Goal: Information Seeking & Learning: Learn about a topic

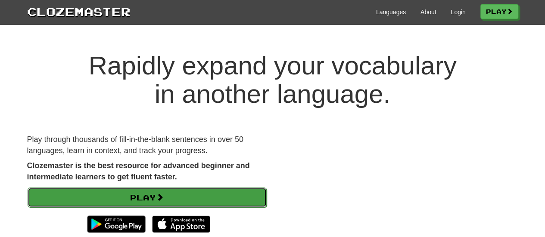
click at [166, 189] on link "Play" at bounding box center [147, 198] width 239 height 20
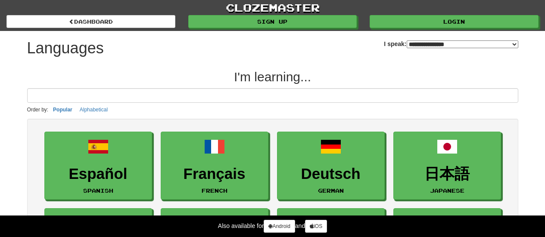
select select "*******"
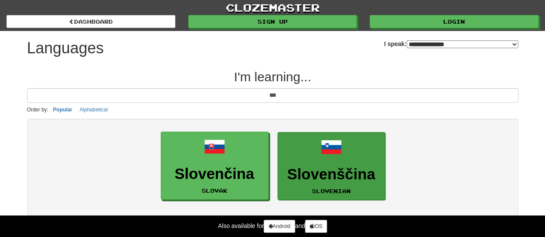
type input "***"
click at [290, 151] on link "Slovenščina Slovenian" at bounding box center [331, 166] width 108 height 68
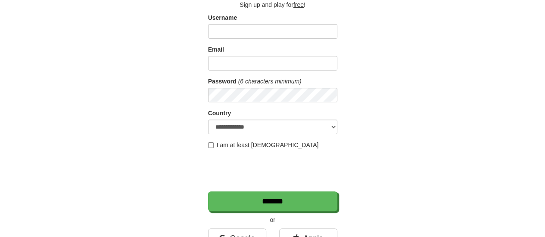
scroll to position [67, 0]
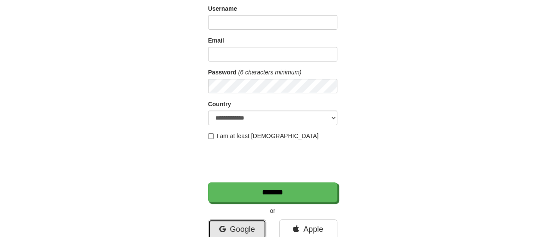
click at [229, 236] on link "Google" at bounding box center [237, 230] width 58 height 20
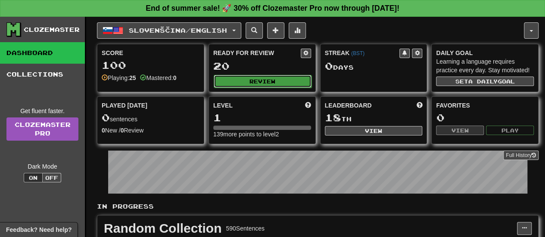
click at [251, 80] on button "Review" at bounding box center [263, 81] width 98 height 13
select select "**"
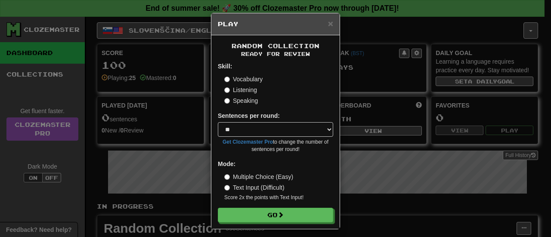
click at [241, 92] on label "Listening" at bounding box center [240, 90] width 33 height 9
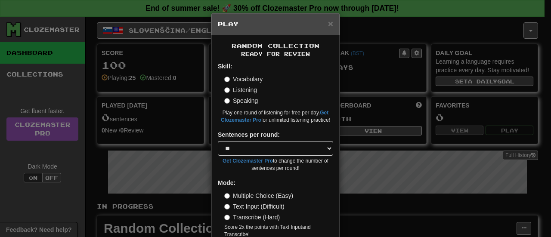
click at [232, 104] on label "Speaking" at bounding box center [241, 100] width 34 height 9
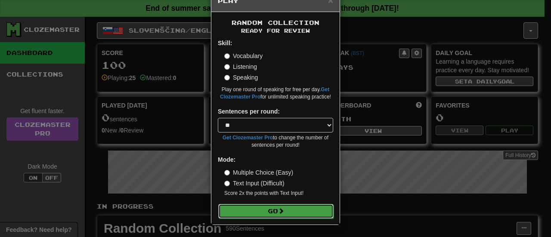
click at [255, 208] on button "Go" at bounding box center [275, 211] width 115 height 15
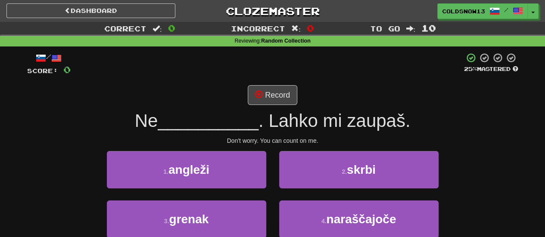
scroll to position [17, 0]
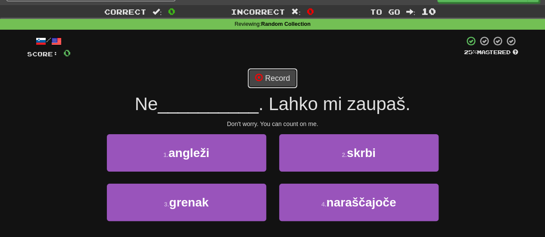
click at [283, 84] on button "Record" at bounding box center [273, 78] width 50 height 20
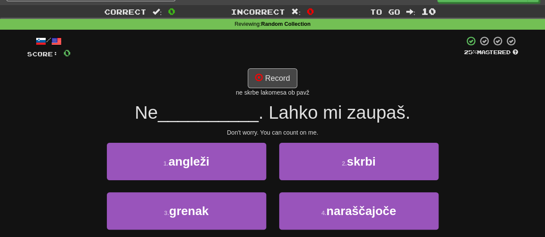
click at [252, 112] on span "__________" at bounding box center [208, 112] width 101 height 20
click at [265, 72] on button "Record" at bounding box center [273, 78] width 50 height 20
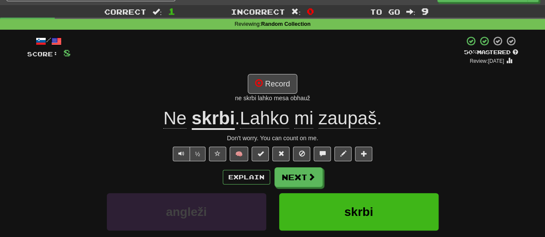
scroll to position [56, 0]
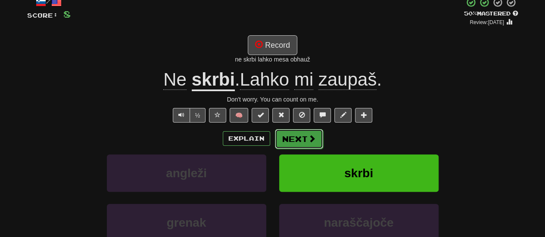
click at [292, 135] on button "Next" at bounding box center [299, 139] width 48 height 20
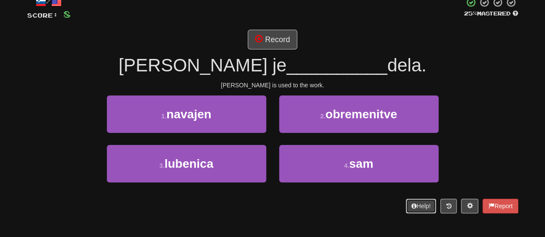
click at [425, 212] on button "Help!" at bounding box center [421, 206] width 31 height 15
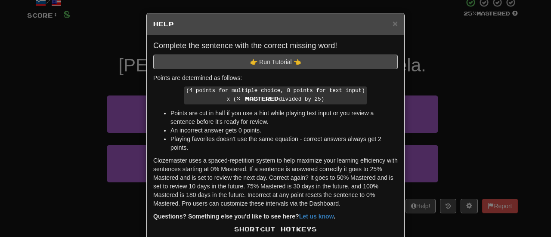
click at [413, 131] on div "× Help Complete the sentence with the correct missing word! 👉 Run Tutorial 👈 Po…" at bounding box center [275, 118] width 551 height 237
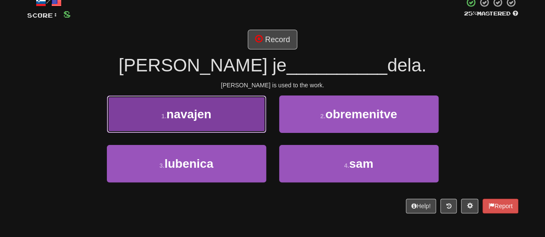
click at [198, 106] on button "1 . navajen" at bounding box center [186, 114] width 159 height 37
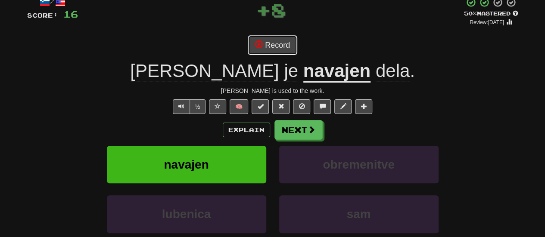
click at [270, 39] on button "Record" at bounding box center [273, 45] width 50 height 20
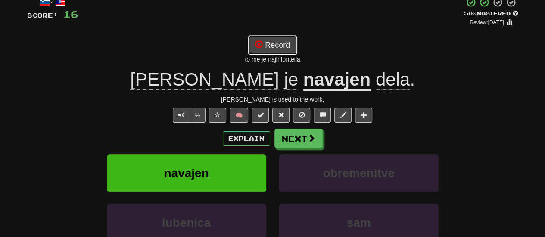
click at [256, 52] on button "Record" at bounding box center [273, 45] width 50 height 20
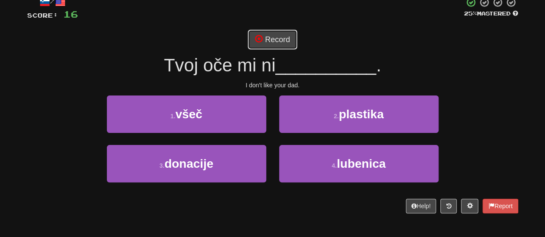
click at [269, 36] on button "Record" at bounding box center [273, 40] width 50 height 20
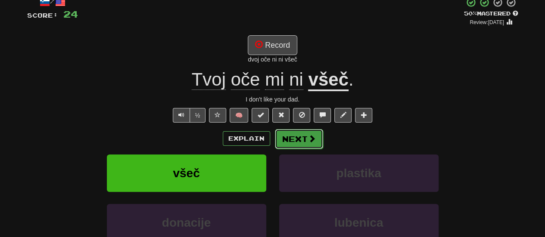
click at [292, 138] on button "Next" at bounding box center [299, 139] width 48 height 20
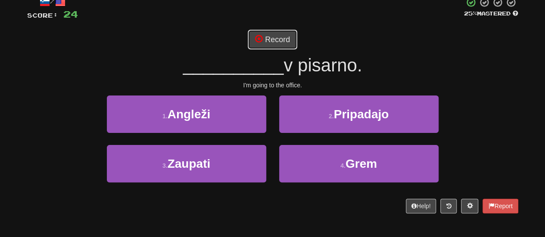
click at [274, 40] on button "Record" at bounding box center [273, 40] width 50 height 20
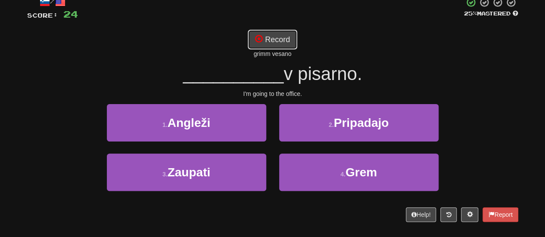
click at [274, 40] on button "Record" at bounding box center [273, 40] width 50 height 20
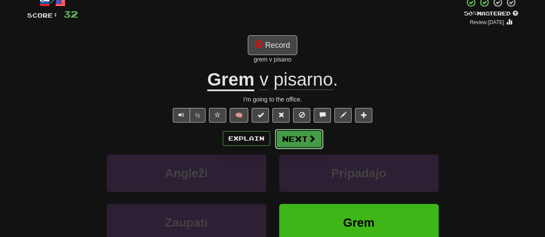
click at [291, 134] on button "Next" at bounding box center [299, 139] width 48 height 20
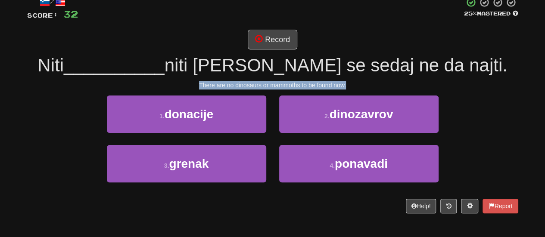
drag, startPoint x: 197, startPoint y: 82, endPoint x: 407, endPoint y: 80, distance: 209.7
click at [407, 81] on div "There are no dinosaurs or mammoths to be found now." at bounding box center [272, 85] width 491 height 9
click at [342, 78] on div "/ Score: 32 25 % Mastered Record Niti __________ niti mamutov se sedaj ne da na…" at bounding box center [272, 105] width 491 height 217
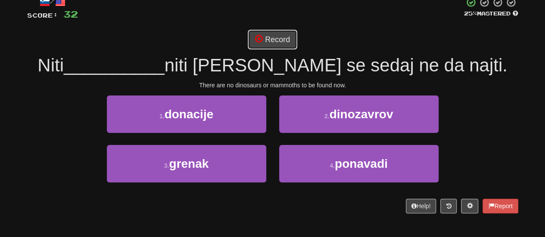
click at [280, 38] on button "Record" at bounding box center [273, 40] width 50 height 20
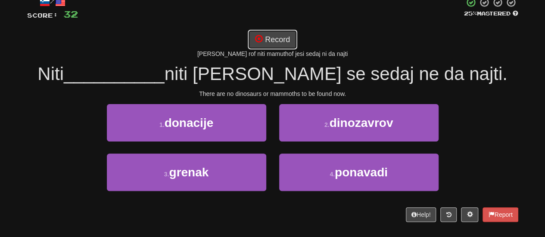
click at [274, 38] on button "Record" at bounding box center [273, 40] width 50 height 20
click at [293, 39] on button "Record" at bounding box center [273, 40] width 50 height 20
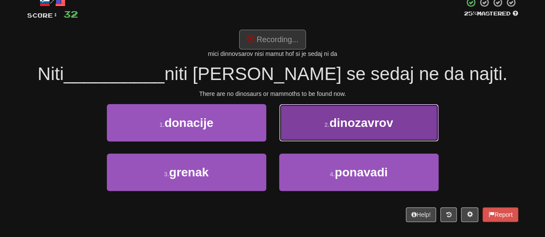
click at [334, 124] on span "dinozavrov" at bounding box center [361, 122] width 64 height 13
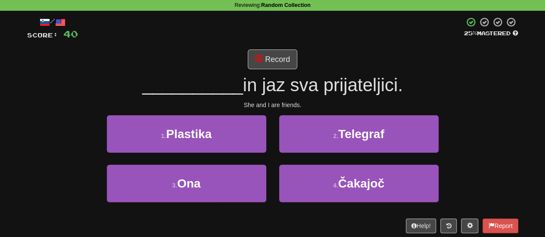
scroll to position [36, 0]
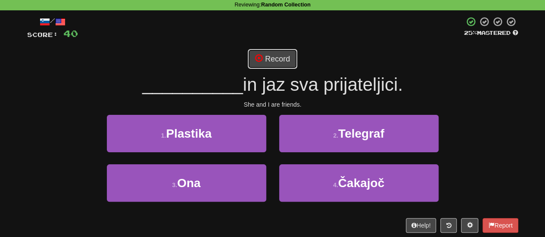
click at [289, 64] on button "Record" at bounding box center [273, 59] width 50 height 20
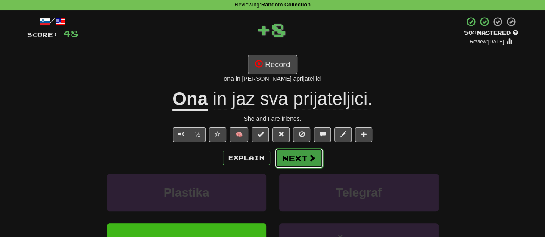
click at [306, 155] on button "Next" at bounding box center [299, 159] width 48 height 20
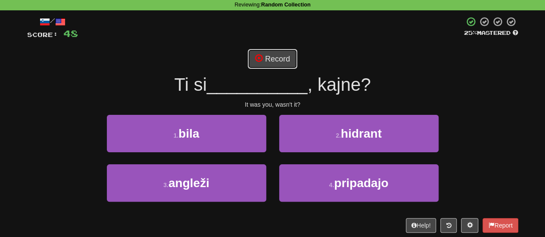
click at [279, 65] on button "Record" at bounding box center [273, 59] width 50 height 20
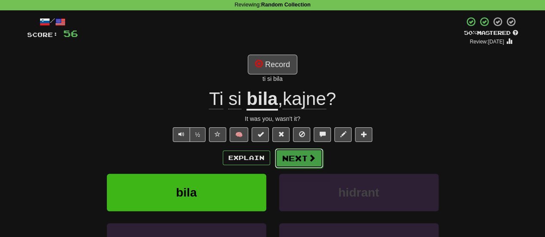
click at [309, 162] on button "Next" at bounding box center [299, 159] width 48 height 20
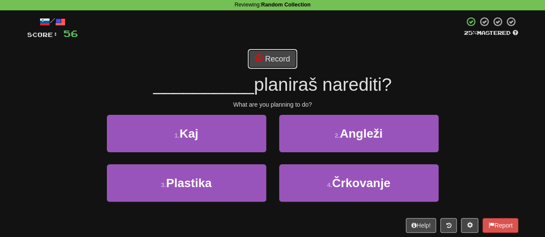
click at [267, 68] on button "Record" at bounding box center [273, 59] width 50 height 20
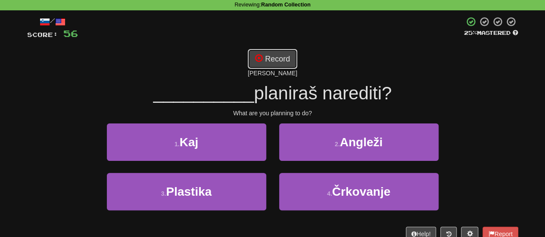
click at [269, 52] on button "Record" at bounding box center [273, 59] width 50 height 20
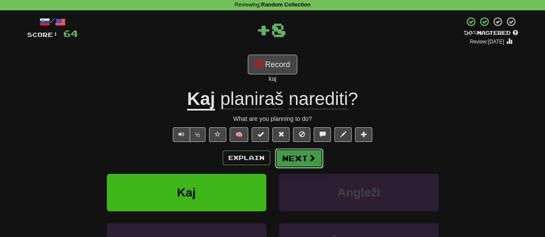
click at [301, 157] on button "Next" at bounding box center [299, 159] width 48 height 20
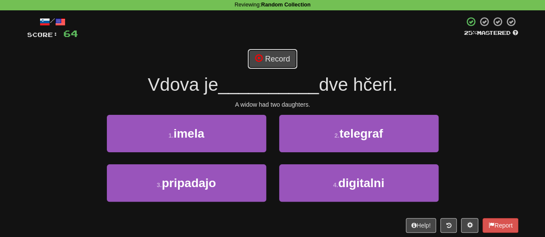
click at [271, 51] on button "Record" at bounding box center [273, 59] width 50 height 20
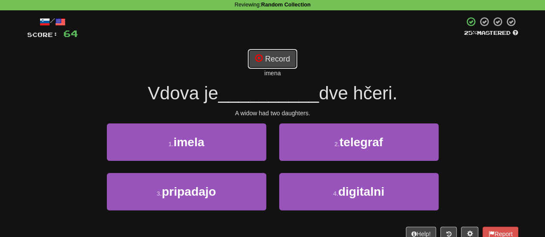
click at [271, 60] on button "Record" at bounding box center [273, 59] width 50 height 20
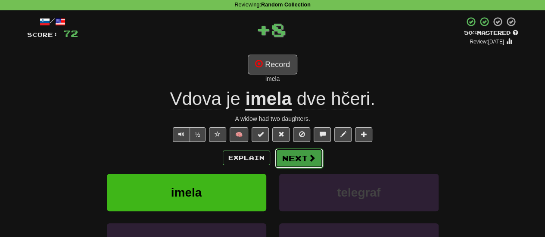
click at [299, 157] on button "Next" at bounding box center [299, 159] width 48 height 20
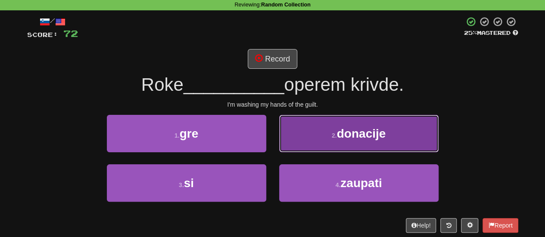
click at [359, 147] on button "2 . donacije" at bounding box center [358, 133] width 159 height 37
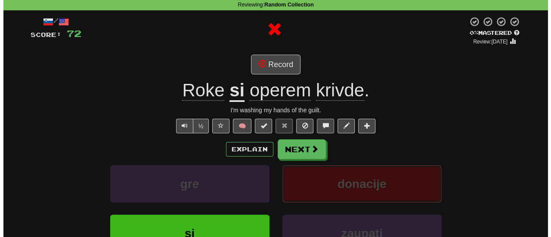
scroll to position [53, 0]
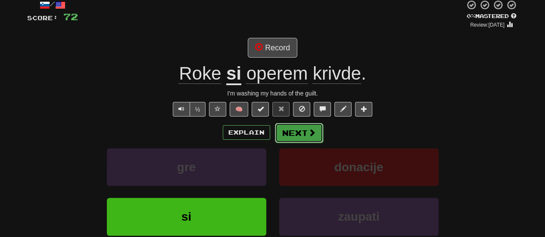
click at [308, 140] on button "Next" at bounding box center [299, 133] width 48 height 20
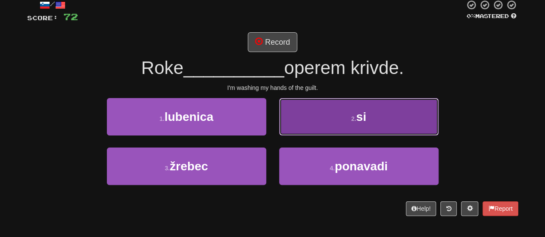
click at [327, 129] on button "2 . si" at bounding box center [358, 116] width 159 height 37
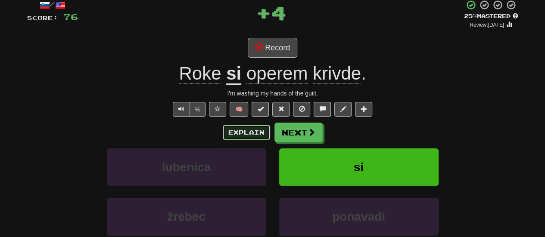
click at [239, 125] on button "Explain" at bounding box center [246, 132] width 47 height 15
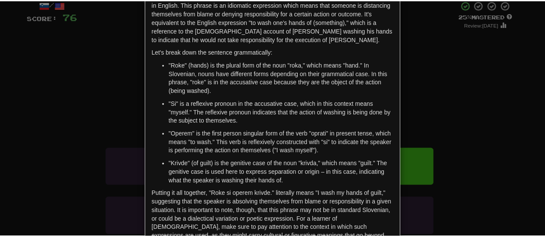
scroll to position [52, 0]
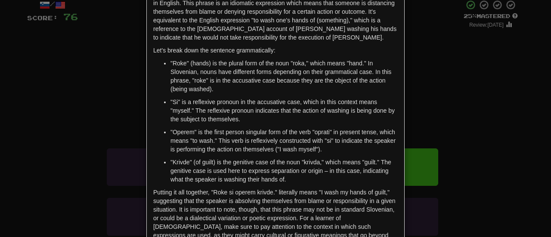
click at [109, 71] on div "× Explanation "Roke si operem krivde." is a Slovenian phrase that translates to…" at bounding box center [275, 118] width 551 height 237
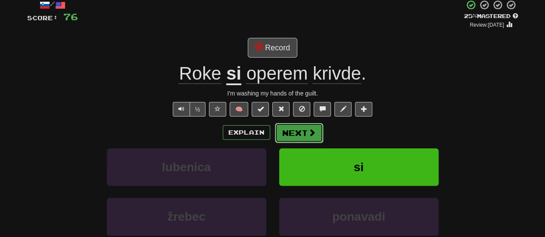
click at [289, 137] on button "Next" at bounding box center [299, 133] width 48 height 20
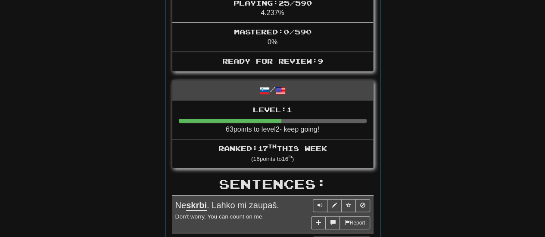
scroll to position [329, 0]
drag, startPoint x: 289, startPoint y: 137, endPoint x: 207, endPoint y: 157, distance: 84.2
click at [207, 157] on li "Ranked: 17 th this week ( 16 points to 16 th )" at bounding box center [272, 153] width 201 height 29
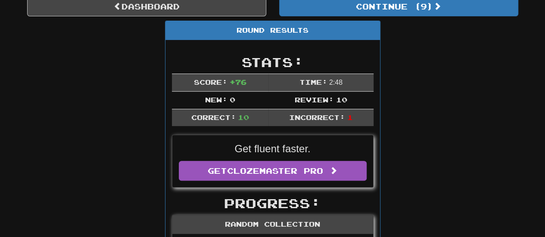
scroll to position [0, 0]
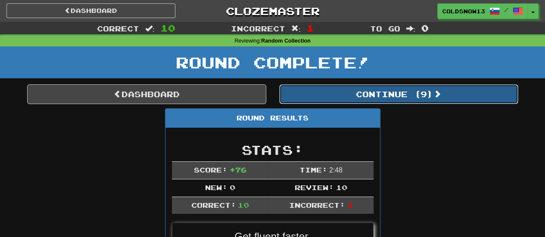
click at [337, 87] on button "Continue ( 9 )" at bounding box center [398, 94] width 239 height 20
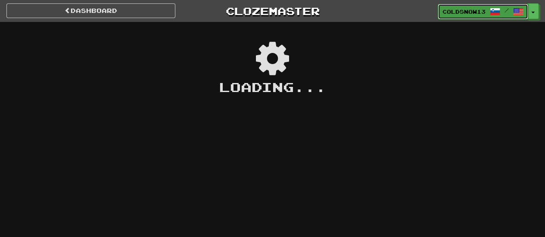
click at [509, 15] on link "ColdSnow13 /" at bounding box center [483, 12] width 90 height 16
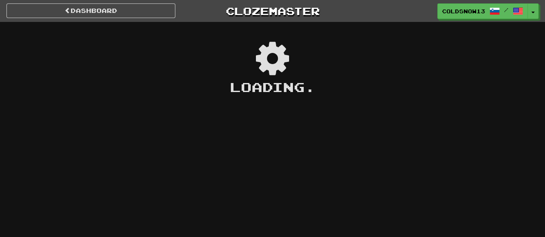
click at [228, 86] on div "Loading ." at bounding box center [272, 87] width 545 height 19
click at [149, 11] on link "Dashboard" at bounding box center [90, 10] width 169 height 15
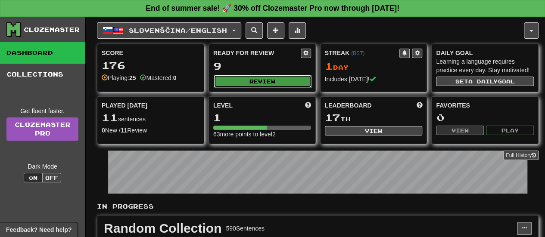
click at [261, 78] on button "Review" at bounding box center [263, 81] width 98 height 13
select select "**"
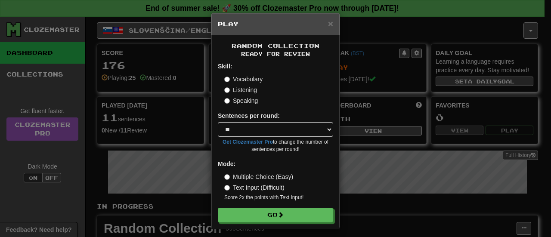
scroll to position [4, 0]
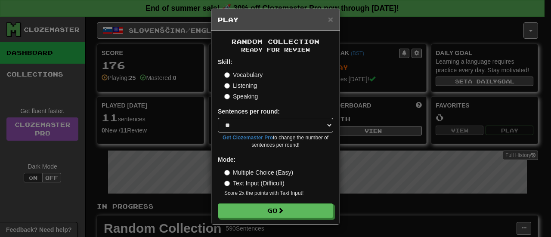
click at [251, 99] on label "Speaking" at bounding box center [241, 96] width 34 height 9
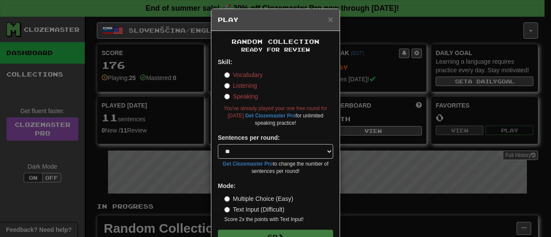
click at [238, 74] on label "Vocabulary" at bounding box center [243, 75] width 38 height 9
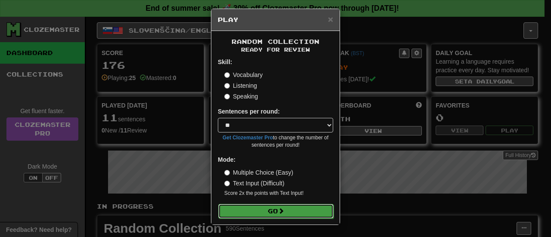
click at [274, 214] on button "Go" at bounding box center [275, 211] width 115 height 15
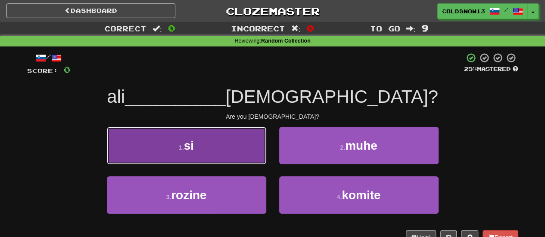
click at [229, 164] on button "1 . si" at bounding box center [186, 145] width 159 height 37
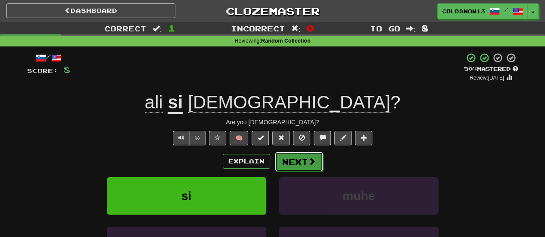
click at [300, 163] on button "Next" at bounding box center [299, 162] width 48 height 20
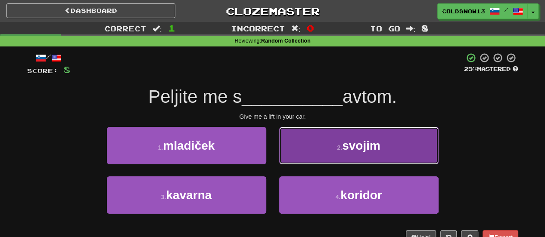
click at [329, 146] on button "2 . [PERSON_NAME]" at bounding box center [358, 145] width 159 height 37
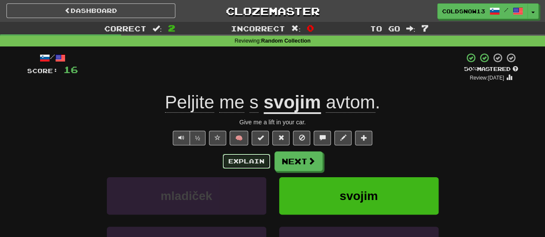
click at [260, 165] on button "Explain" at bounding box center [246, 161] width 47 height 15
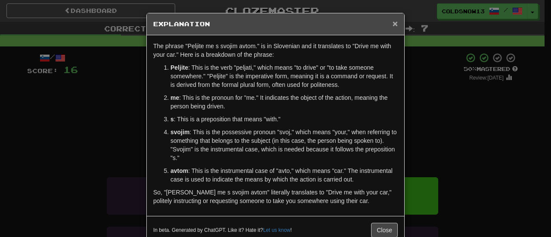
click at [393, 22] on span "×" at bounding box center [395, 24] width 5 height 10
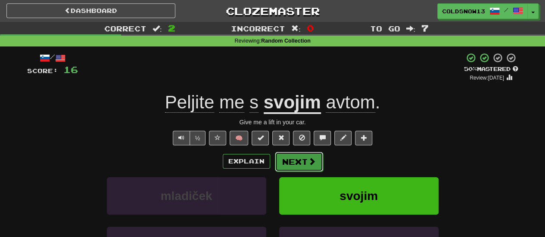
click at [295, 159] on button "Next" at bounding box center [299, 162] width 48 height 20
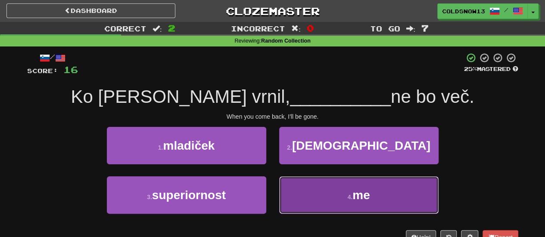
click at [294, 197] on button "4 . me" at bounding box center [358, 195] width 159 height 37
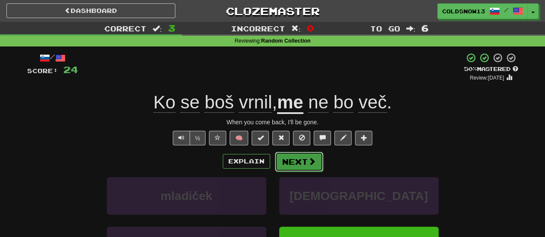
click at [303, 164] on button "Next" at bounding box center [299, 162] width 48 height 20
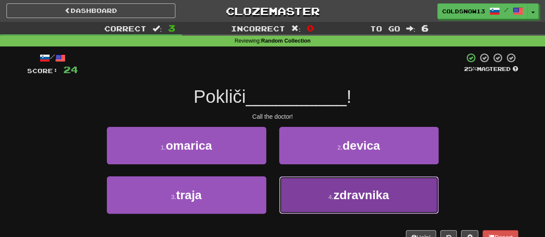
click at [319, 201] on button "4 . zdravnika" at bounding box center [358, 195] width 159 height 37
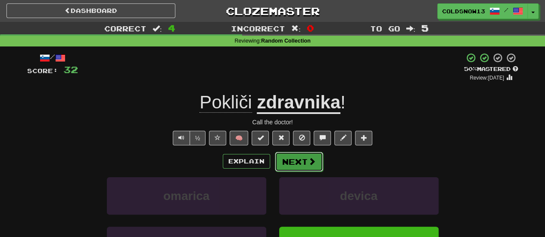
click at [299, 168] on button "Next" at bounding box center [299, 162] width 48 height 20
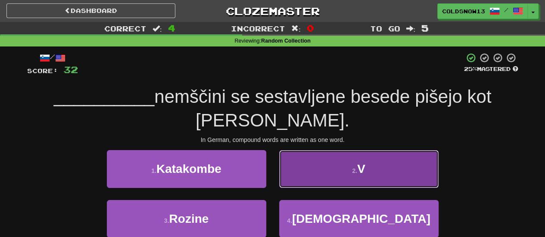
click at [334, 161] on button "2 . V" at bounding box center [358, 168] width 159 height 37
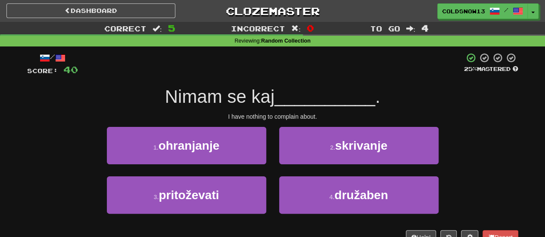
click at [316, 170] on div "2 . skrivanje" at bounding box center [359, 152] width 172 height 50
drag, startPoint x: 316, startPoint y: 170, endPoint x: 323, endPoint y: 164, distance: 9.2
click at [323, 164] on div "2 . skrivanje" at bounding box center [359, 152] width 172 height 50
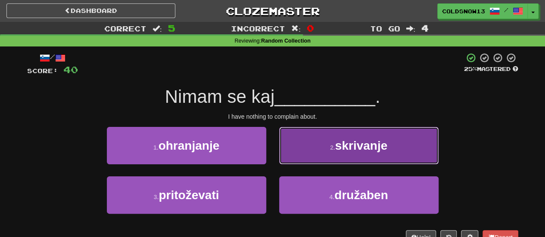
click at [337, 149] on span "skrivanje" at bounding box center [361, 145] width 52 height 13
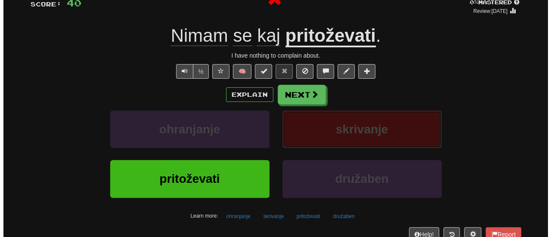
scroll to position [67, 0]
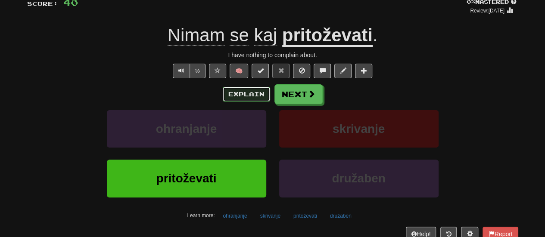
click at [255, 91] on button "Explain" at bounding box center [246, 94] width 47 height 15
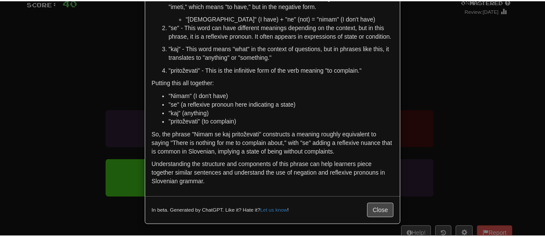
scroll to position [72, 0]
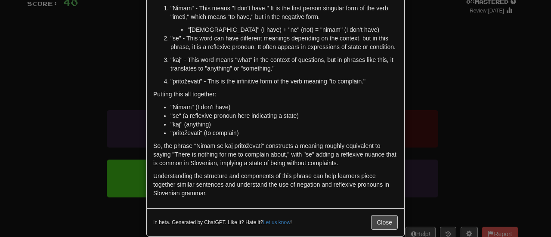
click at [458, 166] on div "× Explanation "Nimam se kaj pritoževati" is a Slovenian phrase that can be tran…" at bounding box center [275, 118] width 551 height 237
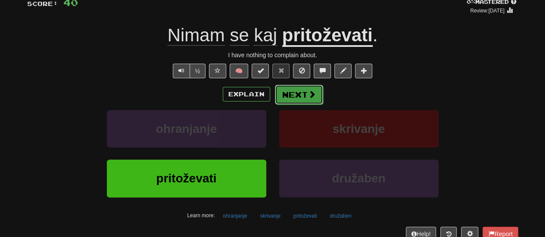
click at [306, 95] on button "Next" at bounding box center [299, 95] width 48 height 20
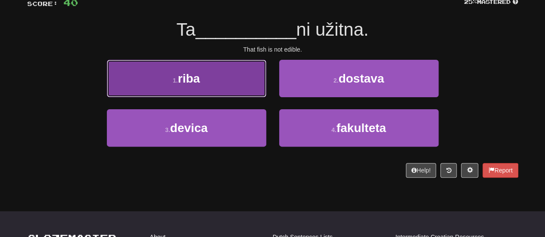
click at [218, 75] on button "1 . riba" at bounding box center [186, 78] width 159 height 37
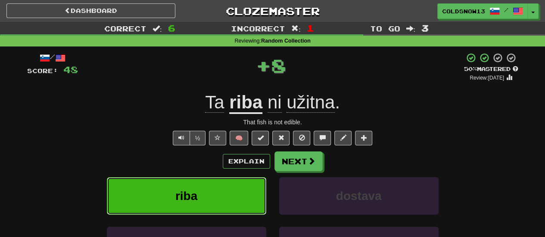
scroll to position [0, 0]
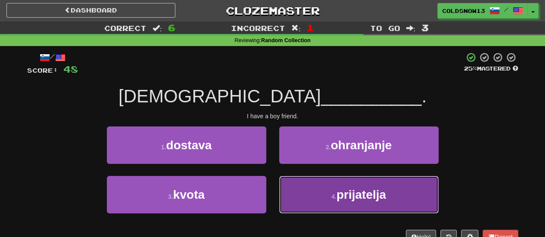
click at [327, 186] on button "4 . prijatelja" at bounding box center [358, 194] width 159 height 37
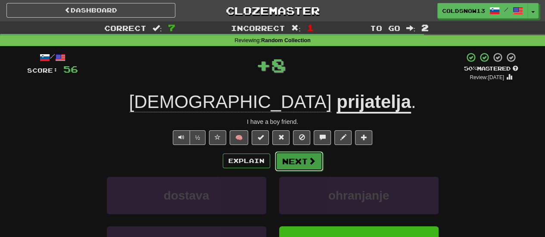
click at [291, 166] on button "Next" at bounding box center [299, 162] width 48 height 20
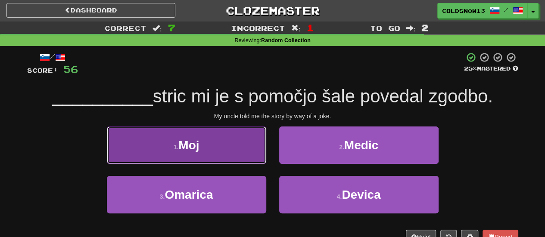
click at [251, 157] on button "1 . Moj" at bounding box center [186, 145] width 159 height 37
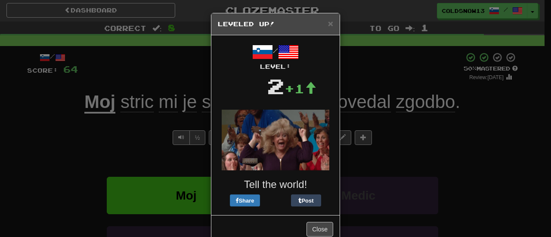
click at [323, 23] on h5 "Leveled Up!" at bounding box center [275, 24] width 115 height 9
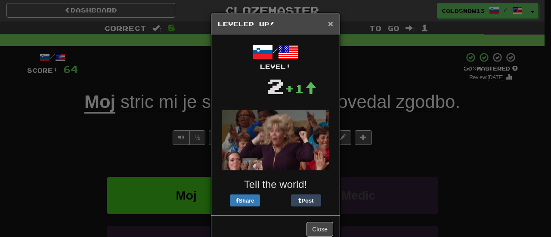
click at [328, 23] on span "×" at bounding box center [330, 24] width 5 height 10
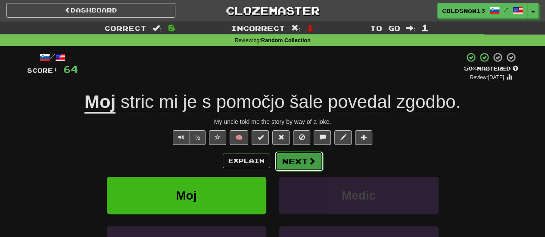
click at [305, 165] on button "Next" at bounding box center [299, 162] width 48 height 20
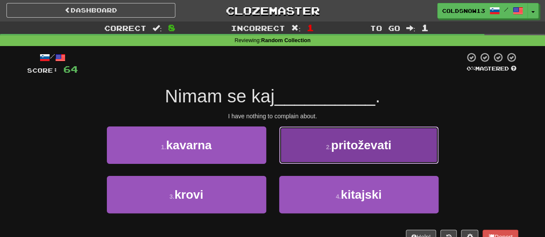
click at [323, 152] on button "2 . pritoževati" at bounding box center [358, 145] width 159 height 37
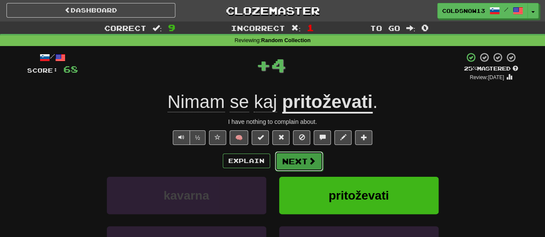
click at [292, 158] on button "Next" at bounding box center [299, 162] width 48 height 20
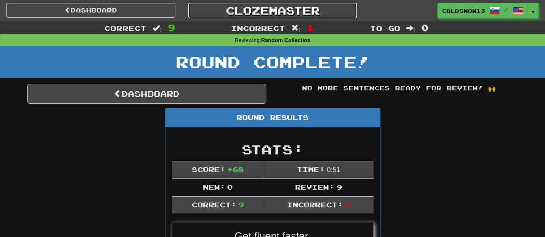
click at [263, 10] on link "Clozemaster" at bounding box center [272, 10] width 169 height 15
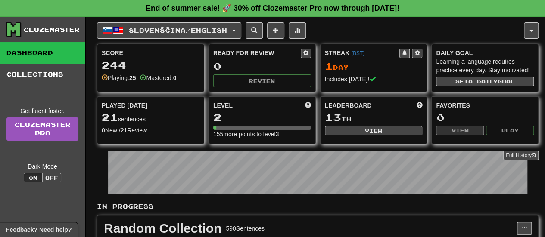
click at [168, 72] on div "Score 244 Playing: 25 Mastered: 0" at bounding box center [150, 65] width 106 height 42
click at [208, 125] on div "Level 2 155 more points to level 3" at bounding box center [261, 120] width 107 height 48
